Goal: Find specific page/section: Find specific page/section

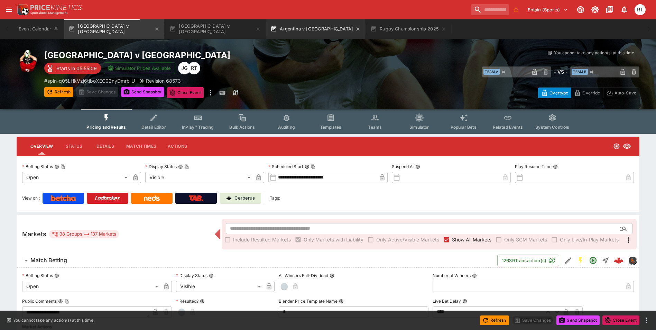
click at [266, 24] on button "Argentina v [GEOGRAPHIC_DATA]" at bounding box center [315, 28] width 99 height 19
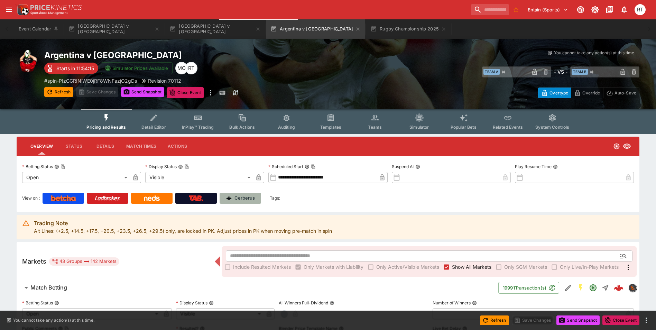
click at [242, 195] on p "Cerberus" at bounding box center [244, 198] width 20 height 7
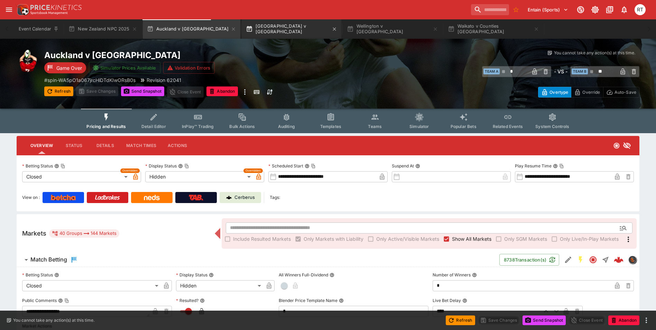
click at [250, 29] on button "[GEOGRAPHIC_DATA] v [GEOGRAPHIC_DATA]" at bounding box center [292, 28] width 100 height 19
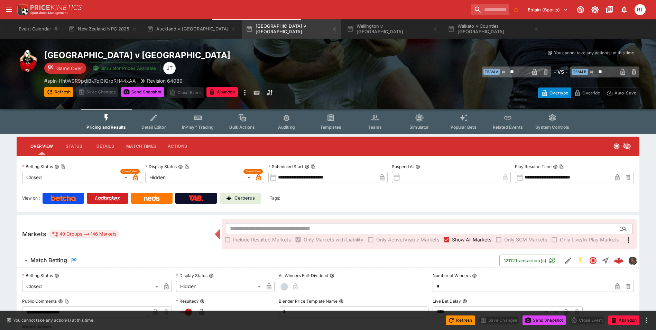
click at [240, 200] on p "Cerberus" at bounding box center [244, 198] width 20 height 7
